Goal: Find contact information: Find contact information

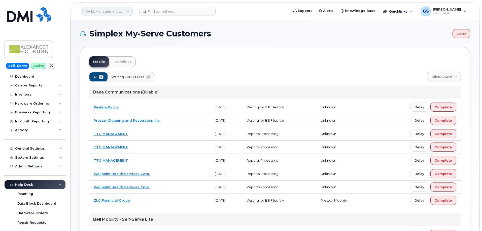
click at [129, 11] on link "AHBL Management Limited Partnership" at bounding box center [107, 11] width 50 height 9
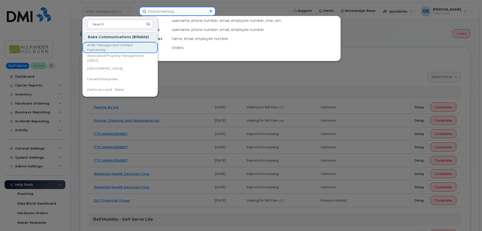
click at [157, 11] on input at bounding box center [177, 11] width 76 height 9
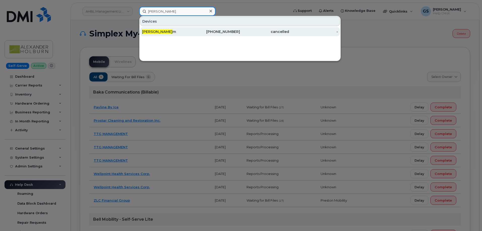
type input "chris tho"
click at [177, 31] on div "Chris Tho m" at bounding box center [166, 31] width 49 height 5
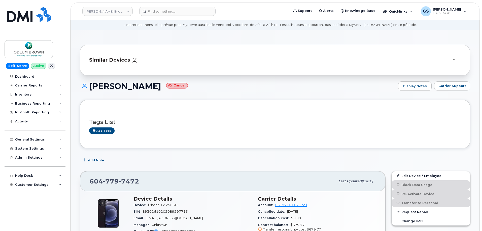
scroll to position [25, 0]
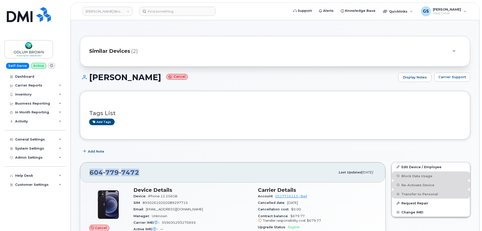
drag, startPoint x: 141, startPoint y: 172, endPoint x: 86, endPoint y: 172, distance: 55.2
click at [86, 172] on div "[PHONE_NUMBER] Last updated [DATE]" at bounding box center [232, 173] width 305 height 20
copy span "[PHONE_NUMBER]"
